Goal: Task Accomplishment & Management: Manage account settings

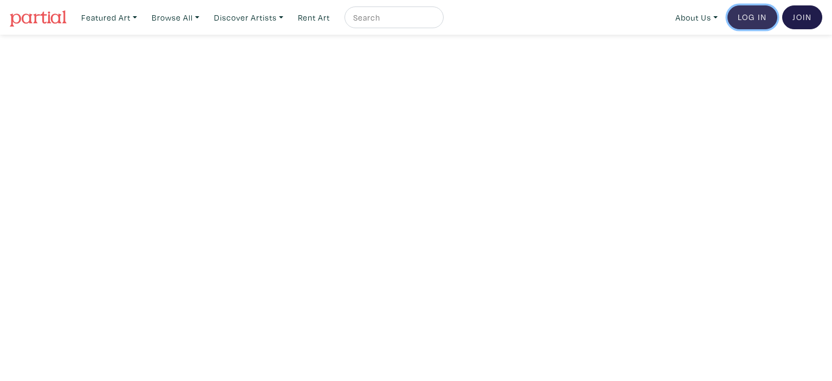
click at [749, 15] on link "Log In" at bounding box center [752, 17] width 50 height 24
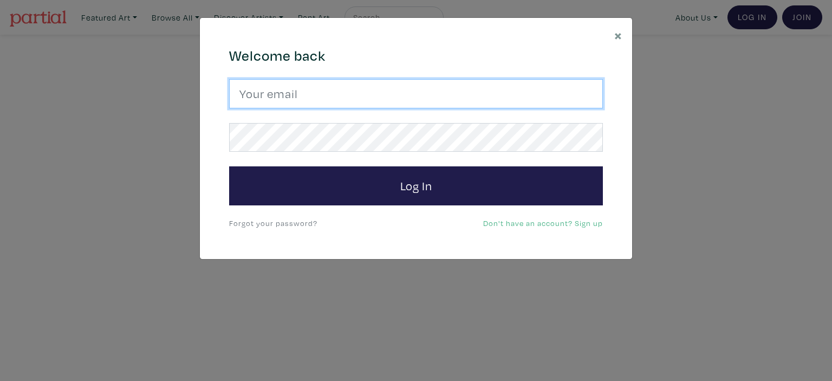
type input "vsaiko@gmail.com"
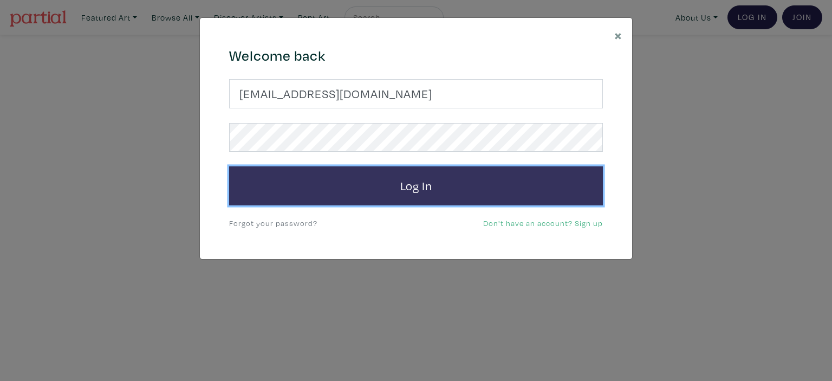
click at [459, 202] on button "Log In" at bounding box center [416, 185] width 374 height 39
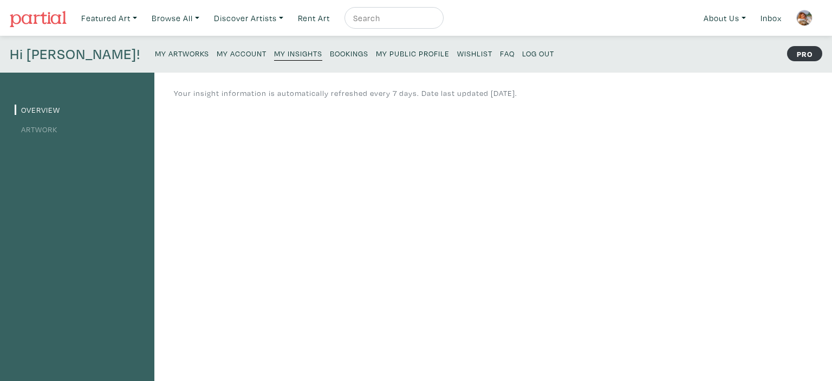
click at [155, 54] on small "My Artworks" at bounding box center [182, 53] width 54 height 10
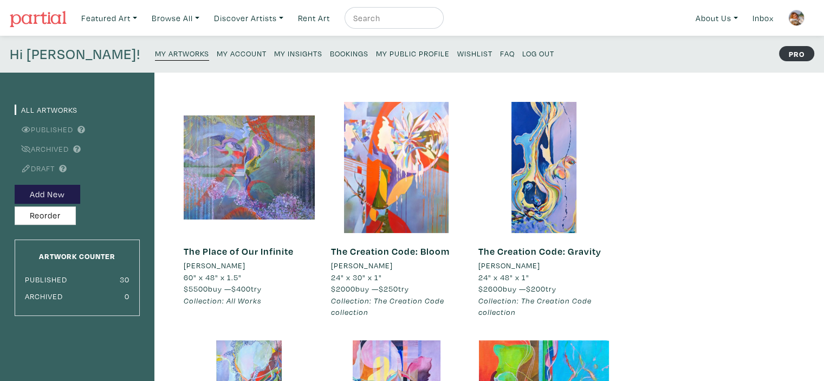
click at [791, 22] on img at bounding box center [796, 18] width 16 height 16
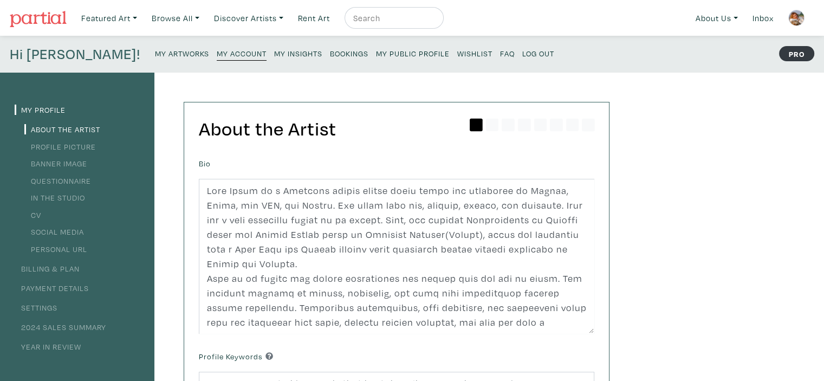
click at [522, 54] on small "Log Out" at bounding box center [538, 53] width 32 height 10
